Goal: Information Seeking & Learning: Learn about a topic

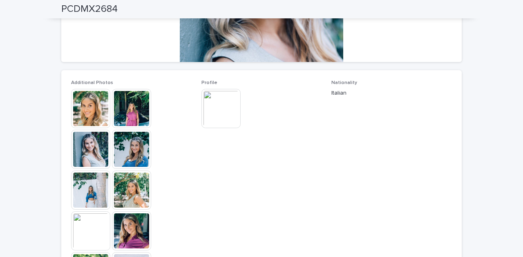
scroll to position [190, 0]
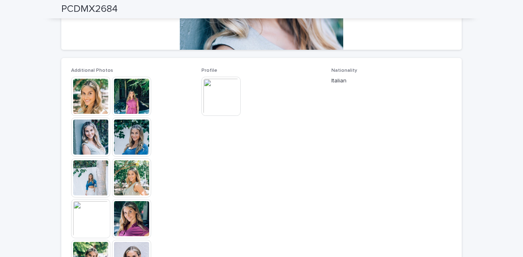
click at [126, 107] on img at bounding box center [131, 96] width 39 height 39
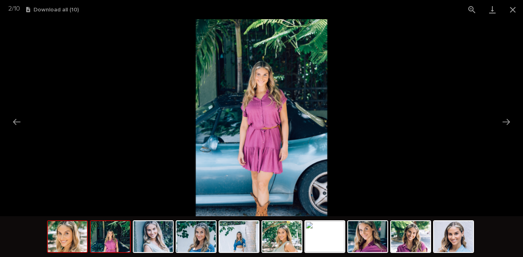
click at [62, 246] on img at bounding box center [67, 237] width 39 height 31
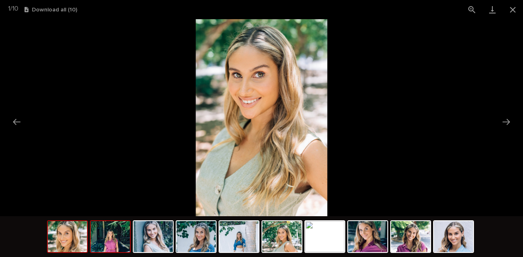
click at [116, 242] on img at bounding box center [110, 237] width 39 height 31
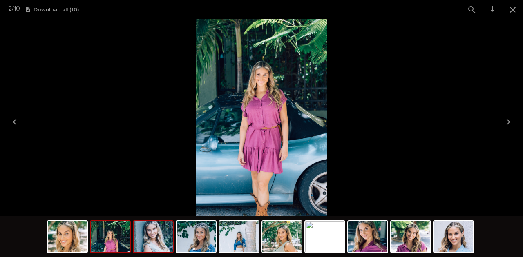
click at [163, 240] on img at bounding box center [153, 237] width 39 height 31
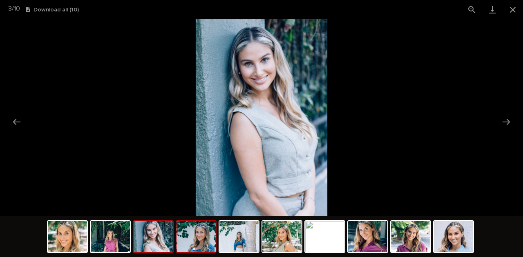
click at [204, 238] on img at bounding box center [196, 237] width 39 height 31
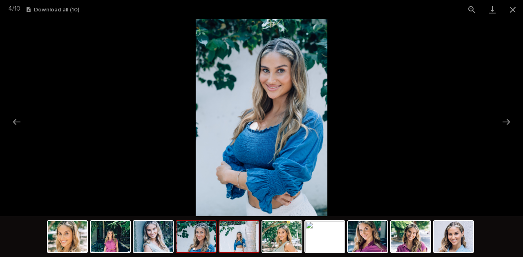
click at [259, 240] on div at bounding box center [239, 237] width 41 height 33
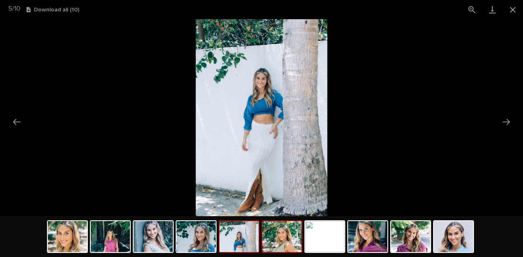
click at [280, 241] on img at bounding box center [281, 237] width 39 height 31
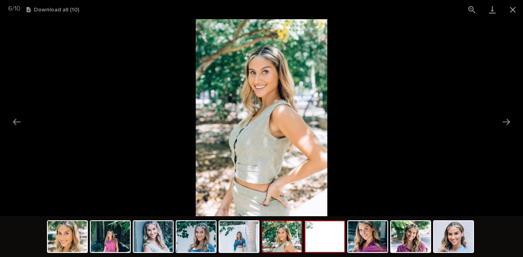
click at [322, 242] on img at bounding box center [324, 237] width 39 height 31
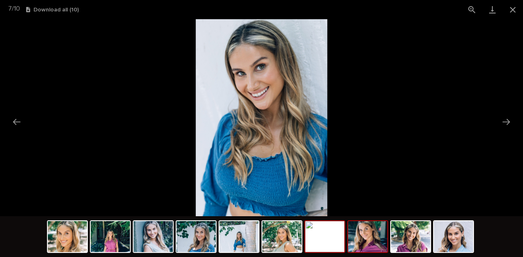
click at [361, 240] on img at bounding box center [367, 237] width 39 height 31
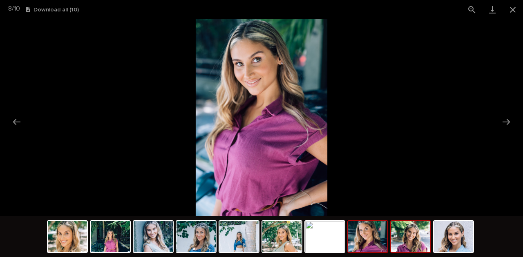
click at [418, 244] on img at bounding box center [410, 237] width 39 height 31
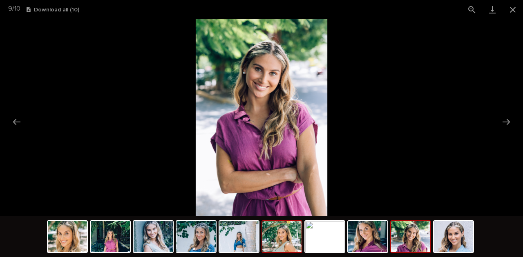
click at [288, 245] on img at bounding box center [281, 237] width 39 height 31
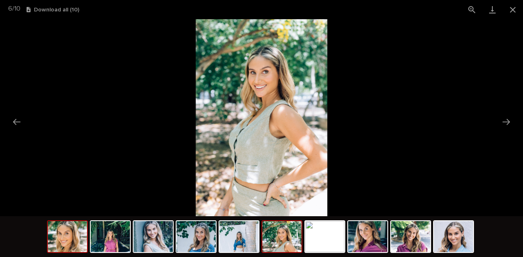
click at [81, 236] on img at bounding box center [67, 237] width 39 height 31
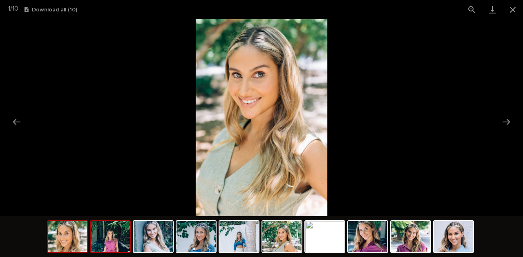
click at [114, 240] on img at bounding box center [110, 237] width 39 height 31
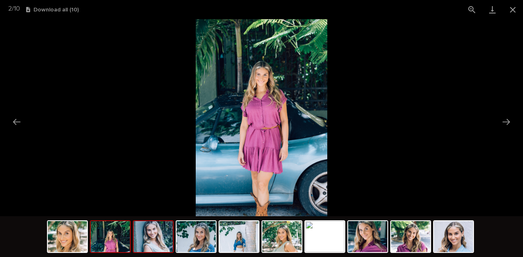
click at [166, 238] on img at bounding box center [153, 237] width 39 height 31
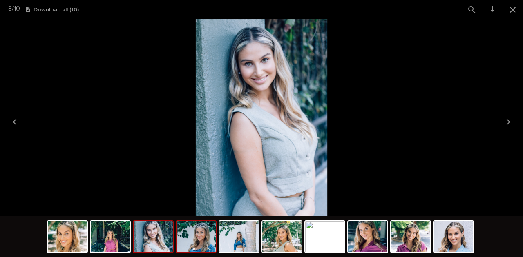
click at [192, 242] on img at bounding box center [196, 237] width 39 height 31
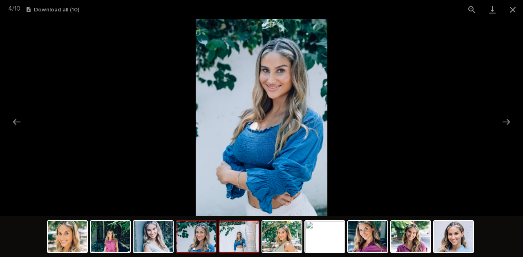
click at [224, 242] on img at bounding box center [238, 237] width 39 height 31
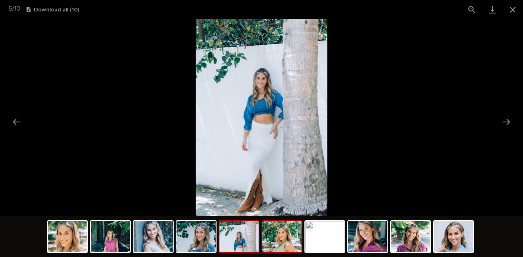
click at [272, 242] on img at bounding box center [281, 237] width 39 height 31
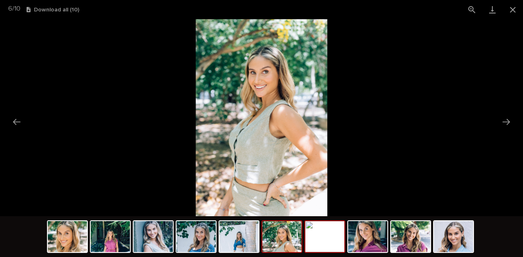
click at [320, 239] on img at bounding box center [324, 237] width 39 height 31
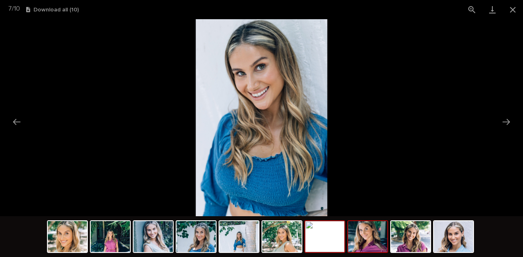
click at [364, 240] on img at bounding box center [367, 237] width 39 height 31
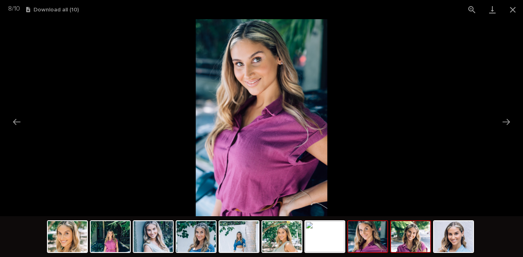
click at [419, 242] on img at bounding box center [410, 237] width 39 height 31
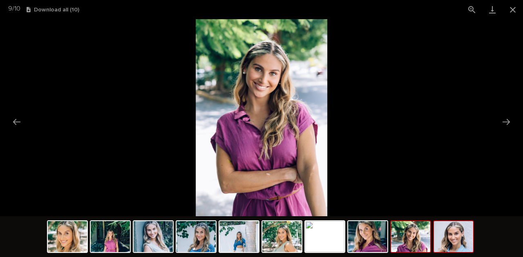
click at [466, 240] on img at bounding box center [453, 237] width 39 height 31
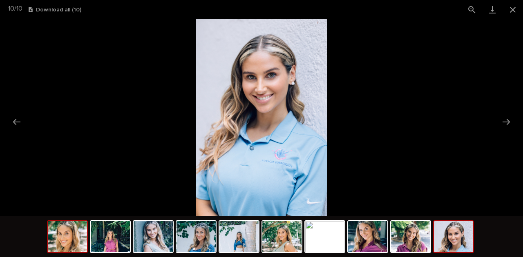
click at [59, 240] on img at bounding box center [67, 237] width 39 height 31
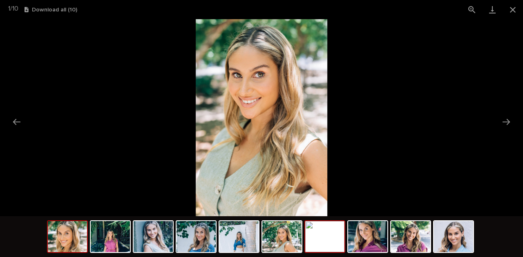
click at [333, 241] on img at bounding box center [324, 237] width 39 height 31
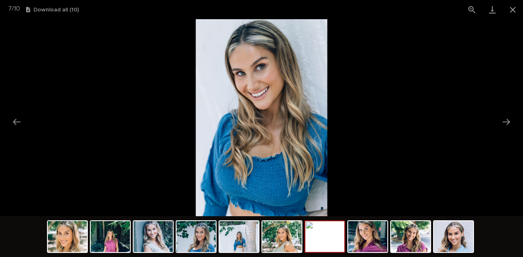
scroll to position [0, 0]
click at [410, 120] on picture at bounding box center [261, 117] width 523 height 197
click at [513, 8] on button "Close gallery" at bounding box center [513, 9] width 20 height 19
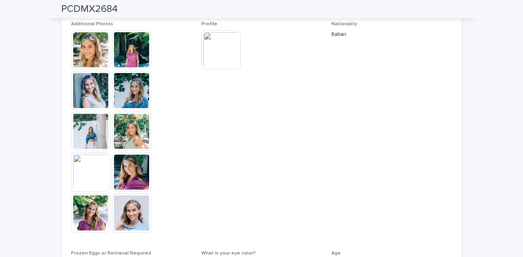
scroll to position [190, 0]
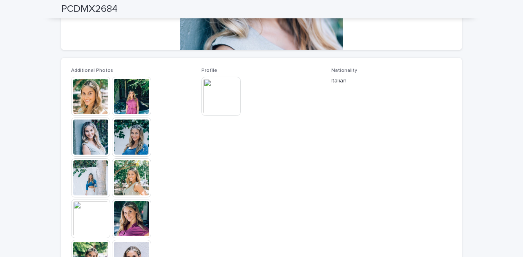
click at [95, 108] on img at bounding box center [90, 96] width 39 height 39
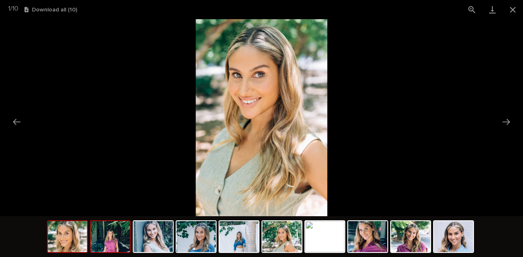
click at [103, 241] on img at bounding box center [110, 237] width 39 height 31
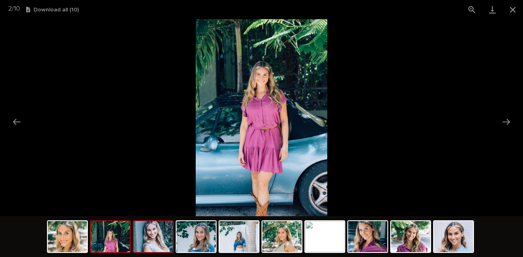
click at [150, 241] on img at bounding box center [153, 237] width 39 height 31
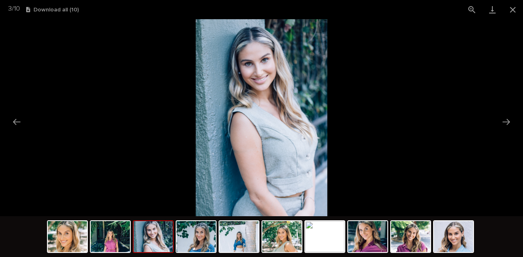
click at [155, 246] on img at bounding box center [153, 237] width 39 height 31
click at [192, 247] on img at bounding box center [196, 237] width 39 height 31
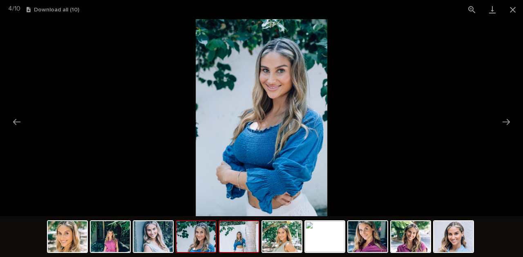
click at [242, 247] on img at bounding box center [238, 237] width 39 height 31
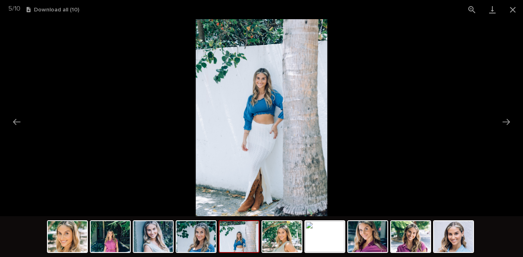
click at [232, 240] on img at bounding box center [238, 237] width 39 height 31
click at [248, 243] on img at bounding box center [238, 237] width 39 height 31
click at [303, 238] on div at bounding box center [261, 238] width 429 height 43
click at [293, 240] on img at bounding box center [281, 237] width 39 height 31
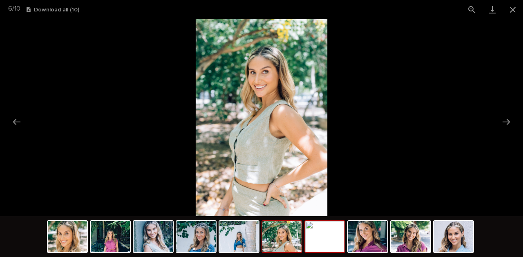
click at [321, 238] on img at bounding box center [324, 237] width 39 height 31
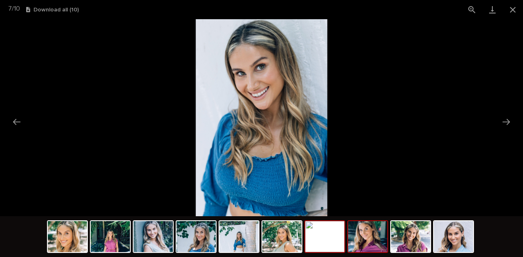
click at [358, 235] on img at bounding box center [367, 237] width 39 height 31
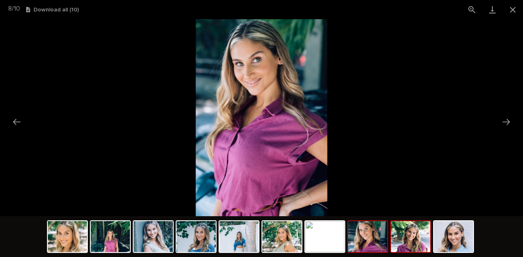
click at [399, 235] on img at bounding box center [410, 237] width 39 height 31
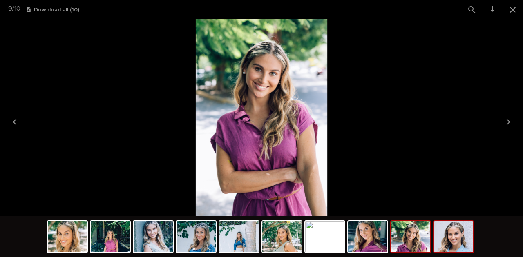
click at [461, 234] on img at bounding box center [453, 237] width 39 height 31
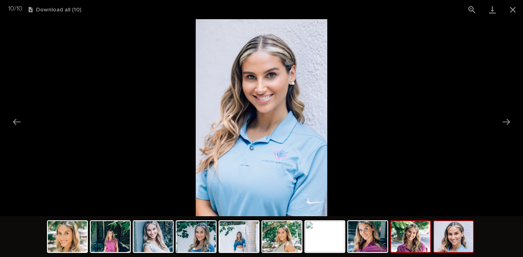
click at [419, 241] on img at bounding box center [410, 237] width 39 height 31
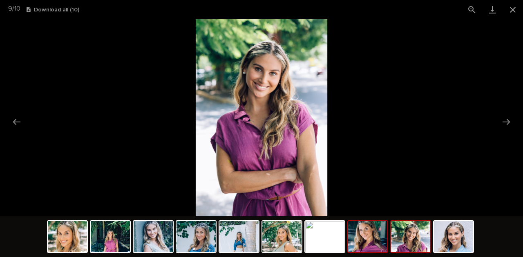
click at [367, 244] on img at bounding box center [367, 237] width 39 height 31
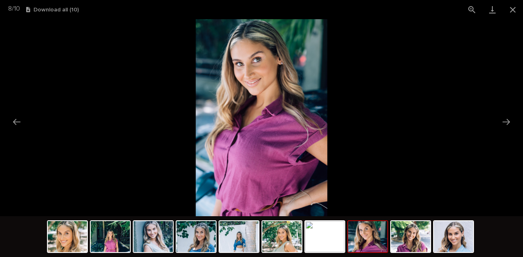
click at [443, 121] on picture at bounding box center [261, 117] width 523 height 197
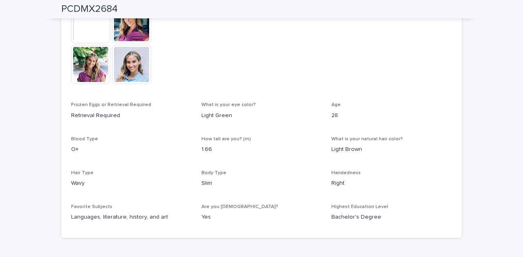
scroll to position [436, 0]
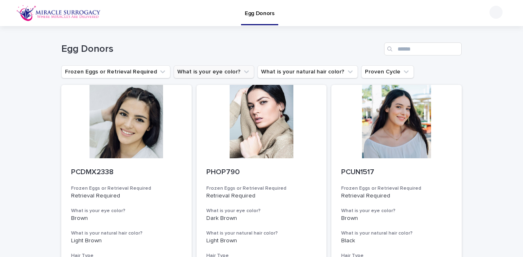
click at [224, 70] on button "What is your eye color?" at bounding box center [214, 71] width 81 height 13
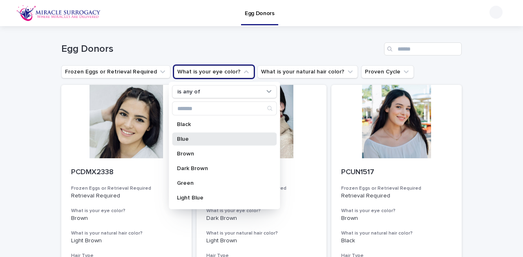
click at [174, 141] on div "Blue" at bounding box center [224, 139] width 105 height 13
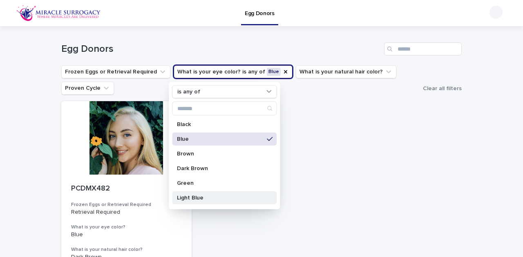
click at [204, 198] on p "Light Blue" at bounding box center [220, 198] width 87 height 6
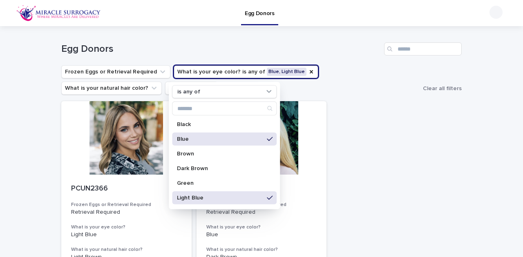
click at [204, 198] on p "Light Blue" at bounding box center [220, 198] width 87 height 6
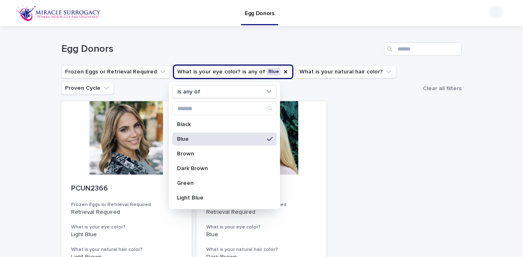
click at [202, 134] on div "Blue" at bounding box center [224, 139] width 105 height 13
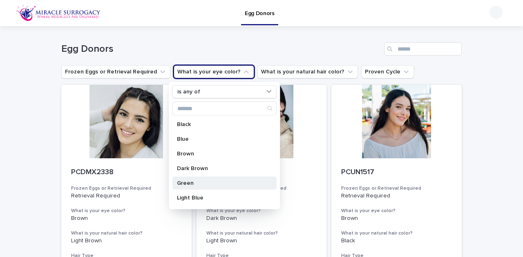
click at [199, 179] on div "Green" at bounding box center [224, 183] width 105 height 13
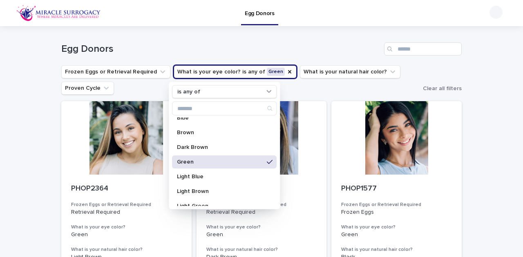
scroll to position [54, 0]
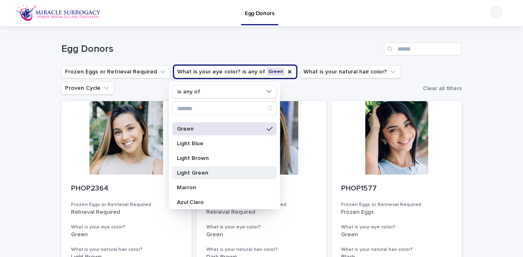
click at [203, 169] on div "Light Green" at bounding box center [224, 173] width 105 height 13
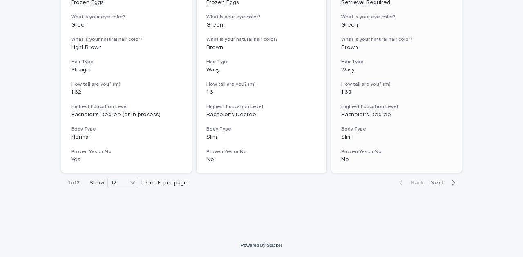
scroll to position [1071, 0]
click at [123, 183] on div "12" at bounding box center [118, 183] width 20 height 9
click at [123, 216] on div "36" at bounding box center [122, 214] width 30 height 10
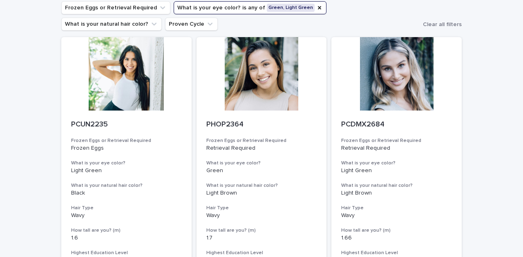
scroll to position [0, 0]
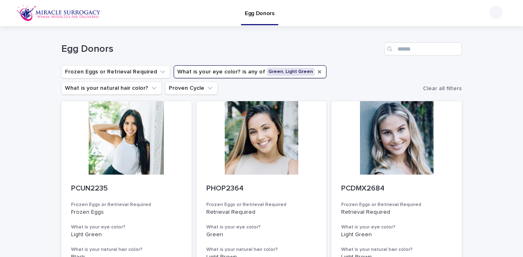
click at [316, 69] on icon "What is your eye color?" at bounding box center [319, 72] width 7 height 7
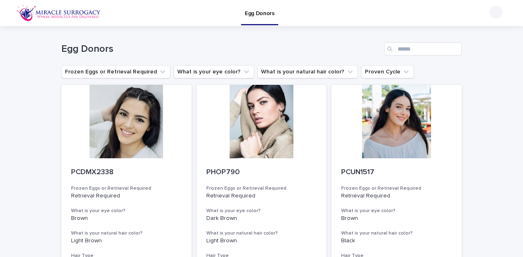
click at [48, 16] on img at bounding box center [58, 13] width 85 height 16
drag, startPoint x: 283, startPoint y: 68, endPoint x: 285, endPoint y: 75, distance: 7.6
click at [283, 68] on button "What is your natural hair color?" at bounding box center [307, 71] width 101 height 13
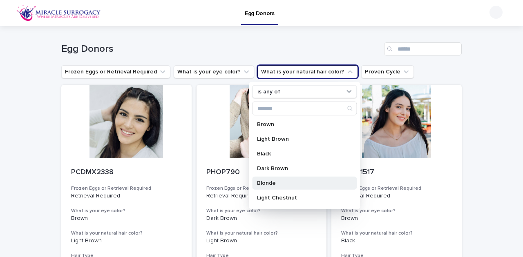
click at [280, 181] on p "Blonde" at bounding box center [300, 184] width 87 height 6
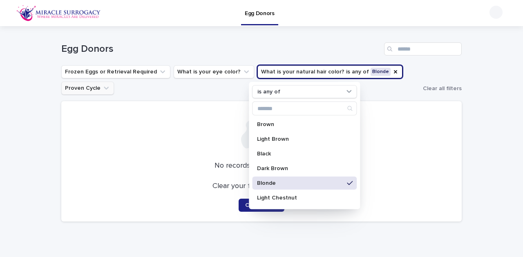
click at [392, 72] on icon "What is your natural hair color?" at bounding box center [395, 72] width 7 height 7
